Goal: Task Accomplishment & Management: Complete application form

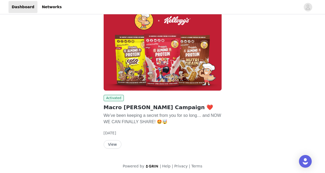
scroll to position [47, 0]
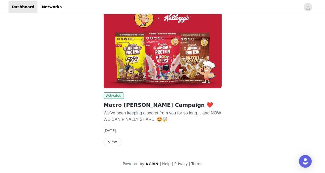
click at [111, 142] on button "View" at bounding box center [113, 142] width 18 height 8
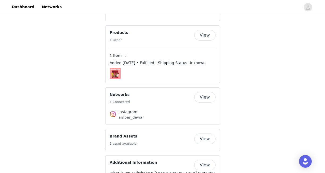
scroll to position [328, 0]
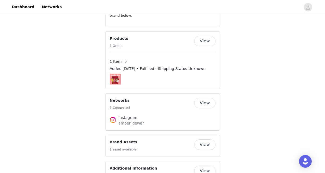
click at [208, 140] on button "View" at bounding box center [204, 145] width 21 height 11
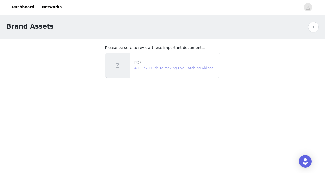
click at [163, 68] on link "A Quick Guide to Making Eye Catching Videos.pdf" at bounding box center [177, 68] width 86 height 4
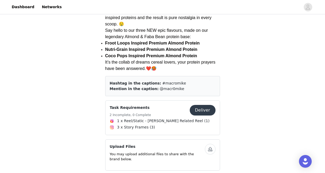
scroll to position [169, 0]
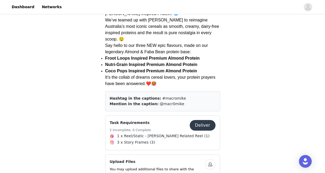
click at [203, 120] on button "Deliver" at bounding box center [203, 125] width 26 height 11
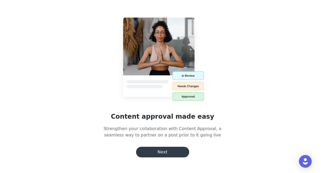
click at [169, 151] on button "Next" at bounding box center [162, 152] width 53 height 11
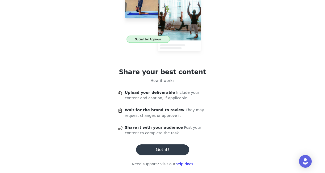
scroll to position [35, 0]
click at [169, 149] on button "Got it!" at bounding box center [162, 150] width 53 height 11
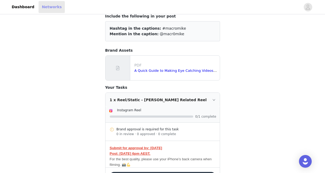
scroll to position [0, 0]
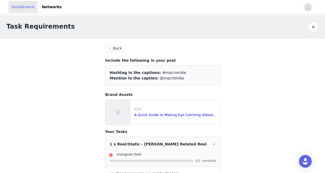
click at [19, 6] on link "Dashboard" at bounding box center [22, 7] width 29 height 12
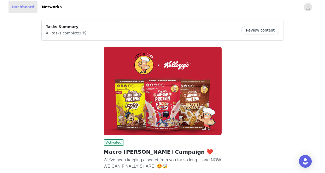
scroll to position [47, 0]
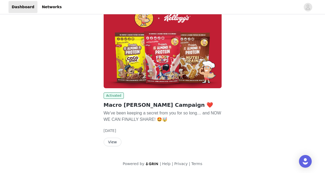
click at [111, 139] on button "View" at bounding box center [113, 142] width 18 height 8
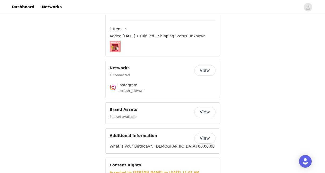
scroll to position [362, 0]
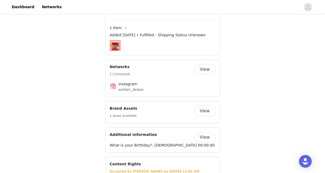
click at [207, 106] on button "View" at bounding box center [204, 111] width 21 height 11
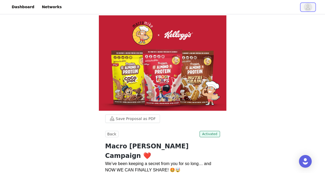
click at [308, 6] on icon "avatar" at bounding box center [307, 7] width 5 height 8
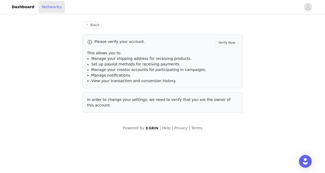
click at [45, 7] on link "Networks" at bounding box center [52, 7] width 26 height 12
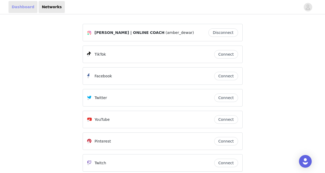
click at [20, 5] on link "Dashboard" at bounding box center [22, 7] width 29 height 12
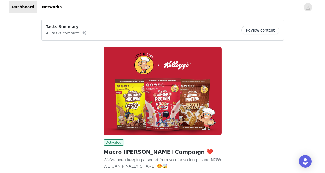
click at [262, 30] on button "Review content" at bounding box center [260, 30] width 38 height 8
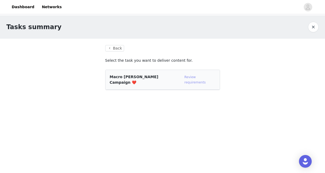
click at [189, 78] on link "Review requirements" at bounding box center [194, 79] width 21 height 9
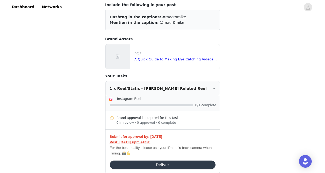
scroll to position [56, 0]
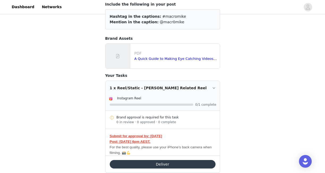
click at [157, 165] on button "Deliver" at bounding box center [163, 164] width 106 height 8
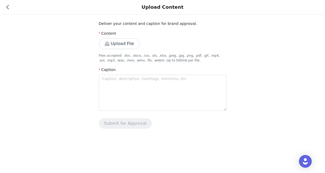
click at [117, 41] on button "Upload File" at bounding box center [119, 44] width 41 height 11
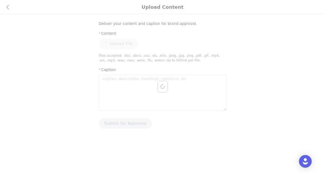
click at [125, 80] on div at bounding box center [162, 86] width 325 height 173
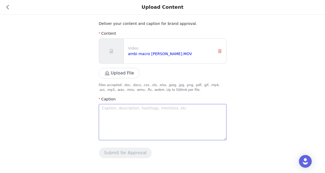
click at [123, 113] on textarea at bounding box center [162, 122] width 127 height 36
type textarea "w"
type textarea "wh"
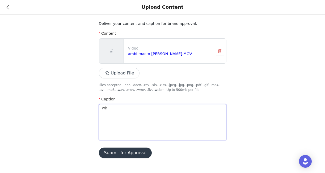
type textarea "wha"
type textarea "what"
type textarea "what d"
type textarea "what do"
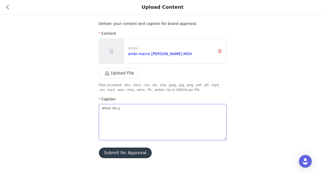
type textarea "what do yo"
type textarea "what do you"
type textarea "what do you m"
type textarea "what do you me"
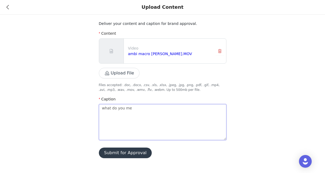
type textarea "what do you mea"
type textarea "what do you mean"
type textarea "what do you mean m"
type textarea "what do you mean my"
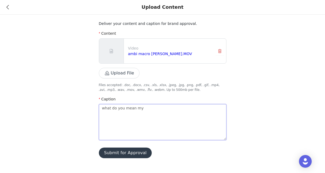
type textarea "what do you mean my f"
type textarea "what do you mean my fa"
type textarea "what do you mean my fav"
type textarea "what do you mean my fav c"
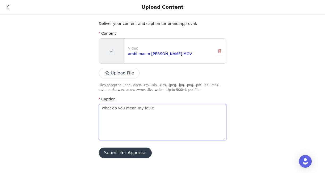
type textarea "what do you mean my fav ch"
type textarea "what do you mean my fav chi"
type textarea "what do you mean my fav chil"
type textarea "what do you mean my fav child"
type textarea "what do you mean my fav childh"
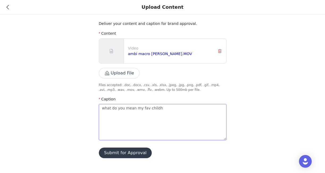
type textarea "what do you mean my fav childho"
type textarea "what do you mean my fav childhoo"
type textarea "what do you mean my fav childhood"
type textarea "what do you mean my fav childhood c"
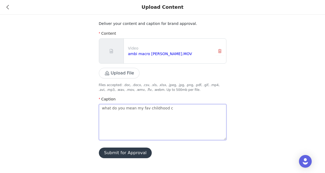
type textarea "what do you mean my fav childhood ce"
type textarea "what do you mean my fav childhood cer"
type textarea "what do you mean my fav childhood cere"
type textarea "what do you mean my fav childhood cerea"
type textarea "what do you mean my fav childhood cereal"
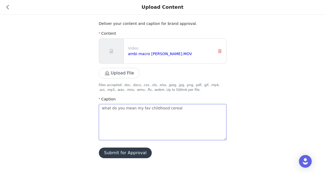
type textarea "what do you mean my fav childhood cereal"
type textarea "what do you mean my fav childhood cereal i"
type textarea "what do you mean my fav childhood cereal is"
type textarea "what do you mean my fav childhood cereal is n"
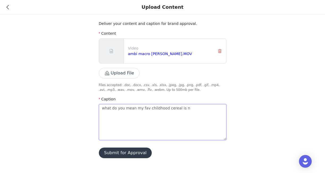
type textarea "what do you mean my fav childhood cereal is nw"
type textarea "what do you mean my fav childhood cereal is nw a"
type textarea "what do you mean my fav childhood cereal is nw"
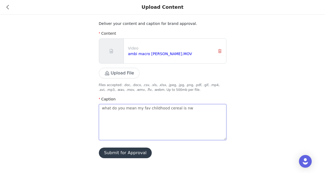
type textarea "what do you mean my fav childhood cereal is n"
type textarea "what do you mean my fav childhood cereal is no"
type textarea "what do you mean my fav childhood cereal is now"
type textarea "what do you mean my fav childhood cereal is now a"
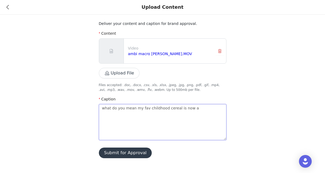
type textarea "what do you mean my fav childhood cereal is now a"
type textarea "what do you mean my fav childhood cereal is now a p"
type textarea "what do you mean my fav childhood cereal is now a"
type textarea "what do you mean my fav childhood cereal is now a P"
type textarea "what do you mean my fav childhood cereal is now a PR"
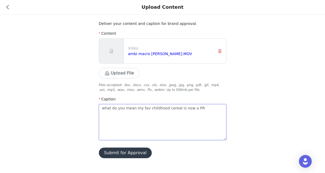
type textarea "what do you mean my fav childhood cereal is now a PRO"
type textarea "what do you mean my fav childhood cereal is now a PROT"
type textarea "what do you mean my fav childhood cereal is now a PROTE"
type textarea "what do you mean my fav childhood cereal is now a PROTEI"
type textarea "what do you mean my fav childhood cereal is now a PROTEIN"
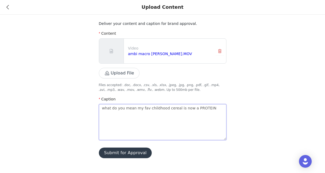
type textarea "what do you mean my fav childhood cereal is now a PROTEIN"
type textarea "what do you mean my fav childhood cereal is now a PROTEIN P"
type textarea "what do you mean my fav childhood cereal is now a PROTEIN PO"
type textarea "what do you mean my fav childhood cereal is now a PROTEIN POW"
type textarea "what do you mean my fav childhood cereal is now a PROTEIN POWD"
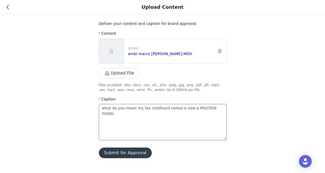
type textarea "what do you mean my fav childhood cereal is now a PROTEIN POWDE"
type textarea "what do you mean my fav childhood cereal is now a PROTEIN POWDER"
type textarea "what do you mean my fav childhood cereal is now a PROTEIN POWDER!"
type textarea "what do you mean my fav childhood cereal is now a PROTEIN POWDER!?"
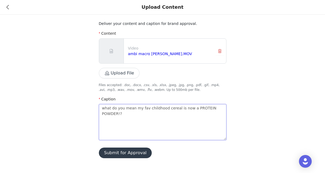
type textarea "what do you mean my fav childhood cereal is now a PROTEIN POWDER!? s"
type textarea "what do you mean my fav childhood cereal is now a PROTEIN POWDER!? st"
type textarea "what do you mean my fav childhood cereal is now a PROTEIN POWDER!? sta"
type textarea "what do you mean my fav childhood cereal is now a PROTEIN POWDER!? star"
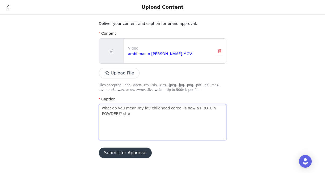
type textarea "what do you mean my fav childhood cereal is now a PROTEIN POWDER!? star e"
type textarea "what do you mean my fav childhood cereal is now a PROTEIN POWDER!? star ey"
type textarea "what do you mean my fav childhood cereal is now a PROTEIN POWDER!? star eye"
type textarea "what do you mean my fav childhood cereal is now a PROTEIN POWDER!? star eyes"
type textarea "what do you mean my fav childhood cereal is now a PROTEIN POWDER!? 🤩"
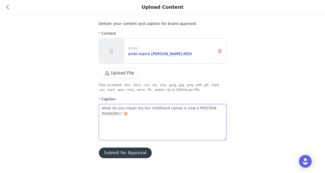
type textarea "what do you mean my fav childhood cereal is now a PROTEIN POWDER!? 🤩"
type textarea "what do you mean my fav childhood cereal is now a PROTEIN POWDER!? 🤩 @"
type textarea "what do you mean my fav childhood cereal is now a PROTEIN POWDER!? 🤩 @m"
type textarea "what do you mean my fav childhood cereal is now a PROTEIN POWDER!? 🤩 @ma"
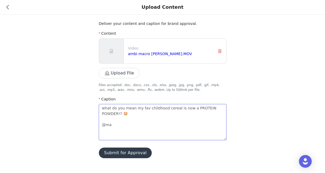
type textarea "what do you mean my fav childhood cereal is now a PROTEIN POWDER!? 🤩 @mac"
type textarea "what do you mean my fav childhood cereal is now a PROTEIN POWDER!? 🤩 @macr"
type textarea "what do you mean my fav childhood cereal is now a PROTEIN POWDER!? 🤩 @macro"
type textarea "what do you mean my fav childhood cereal is now a PROTEIN POWDER!? 🤩 @macro0"
type textarea "what do you mean my fav childhood cereal is now a PROTEIN POWDER!? 🤩 @macro0m"
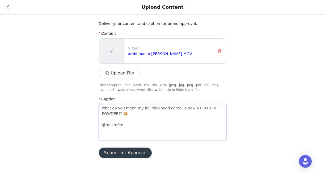
type textarea "what do you mean my fav childhood cereal is now a PROTEIN POWDER!? 🤩 @macro0mi"
type textarea "what do you mean my fav childhood cereal is now a PROTEIN POWDER!? 🤩 @macro0mik"
type textarea "what do you mean my fav childhood cereal is now a PROTEIN POWDER!? 🤩 @macro0mike"
type textarea "what do you mean my fav childhood cereal is now a PROTEIN POWDER!? 🤩 @macro0mik…"
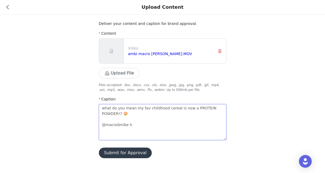
type textarea "what do you mean my fav childhood cereal is now a PROTEIN POWDER!? 🤩 @macro0mik…"
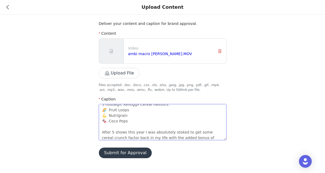
scroll to position [32, 0]
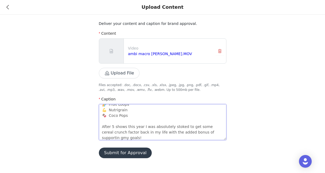
click at [213, 132] on textarea "what do you mean my fav childhood cereal is now a PROTEIN POWDER!? 🤩 @macro0mik…" at bounding box center [162, 122] width 127 height 36
click at [172, 136] on textarea "what do you mean my fav childhood cereal is now a PROTEIN POWDER!? 🤩 @macro0mik…" at bounding box center [162, 122] width 127 height 36
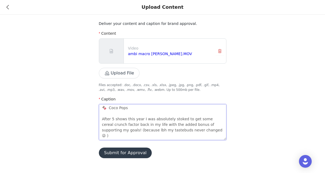
scroll to position [34, 0]
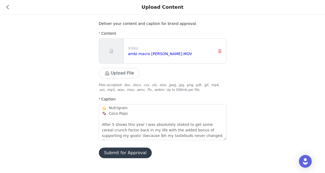
click at [129, 152] on button "Submit for Approval" at bounding box center [125, 153] width 53 height 11
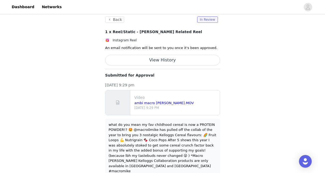
scroll to position [0, 0]
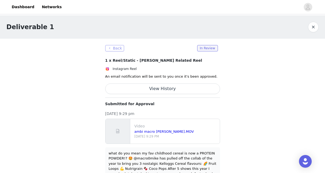
click at [117, 48] on button "Back" at bounding box center [114, 48] width 19 height 6
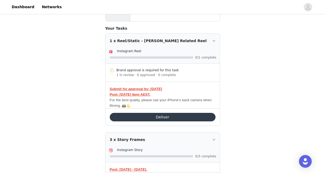
scroll to position [104, 0]
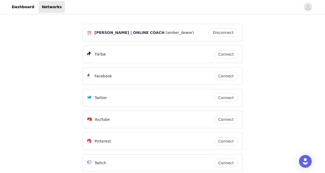
scroll to position [28, 0]
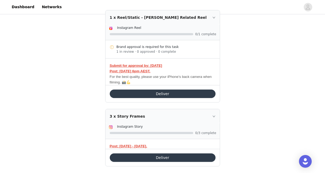
scroll to position [133, 0]
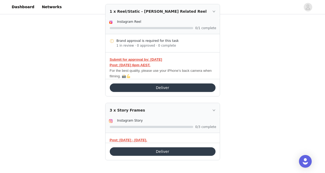
click at [152, 151] on button "Deliver" at bounding box center [163, 152] width 106 height 8
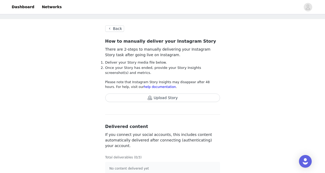
scroll to position [28, 0]
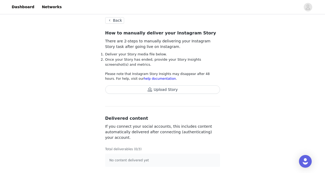
click at [182, 87] on button "Upload Story" at bounding box center [162, 90] width 115 height 8
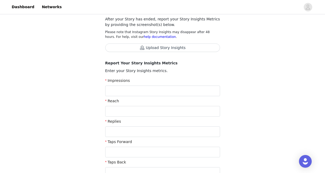
scroll to position [0, 0]
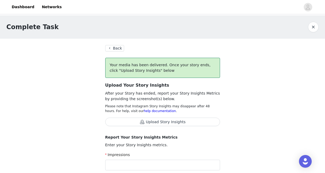
click at [119, 49] on button "Back" at bounding box center [114, 48] width 19 height 6
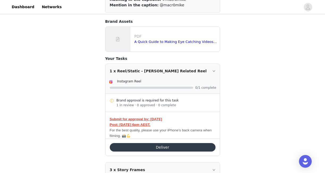
scroll to position [83, 0]
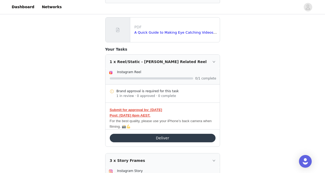
click at [190, 135] on button "Deliver" at bounding box center [163, 138] width 106 height 8
